Goal: Task Accomplishment & Management: Manage account settings

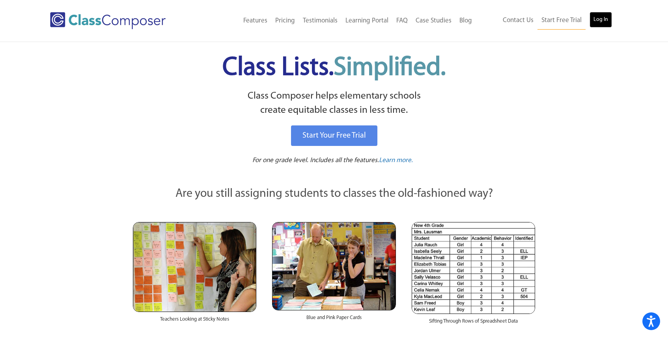
click at [593, 21] on link "Log In" at bounding box center [601, 20] width 22 height 16
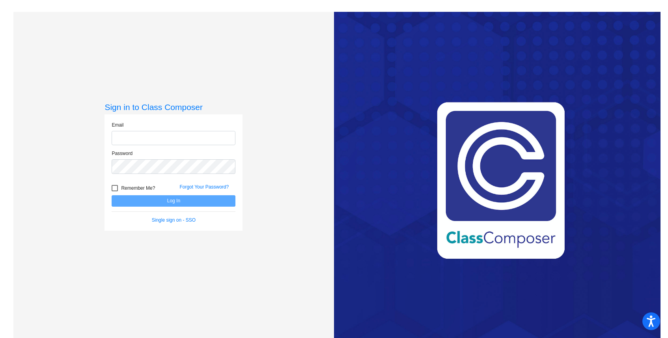
click at [190, 137] on input "email" at bounding box center [174, 138] width 124 height 15
type input "[EMAIL_ADDRESS][DOMAIN_NAME]"
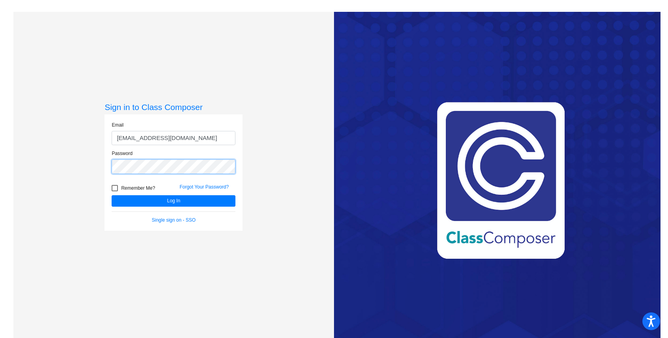
click at [112, 195] on button "Log In" at bounding box center [174, 200] width 124 height 11
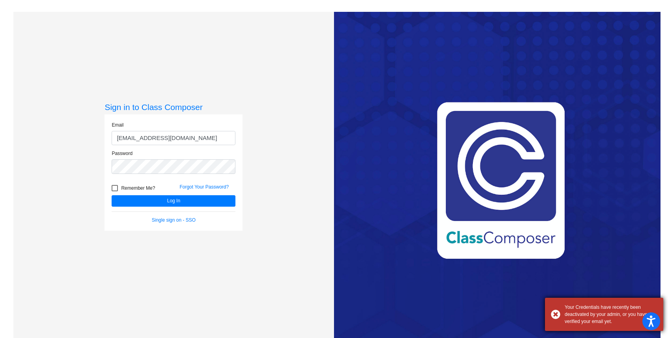
click at [554, 314] on div "Your Credentials have recently been deactivated by your admin, or you haven’t v…" at bounding box center [604, 314] width 118 height 33
